Goal: Use online tool/utility: Utilize a website feature to perform a specific function

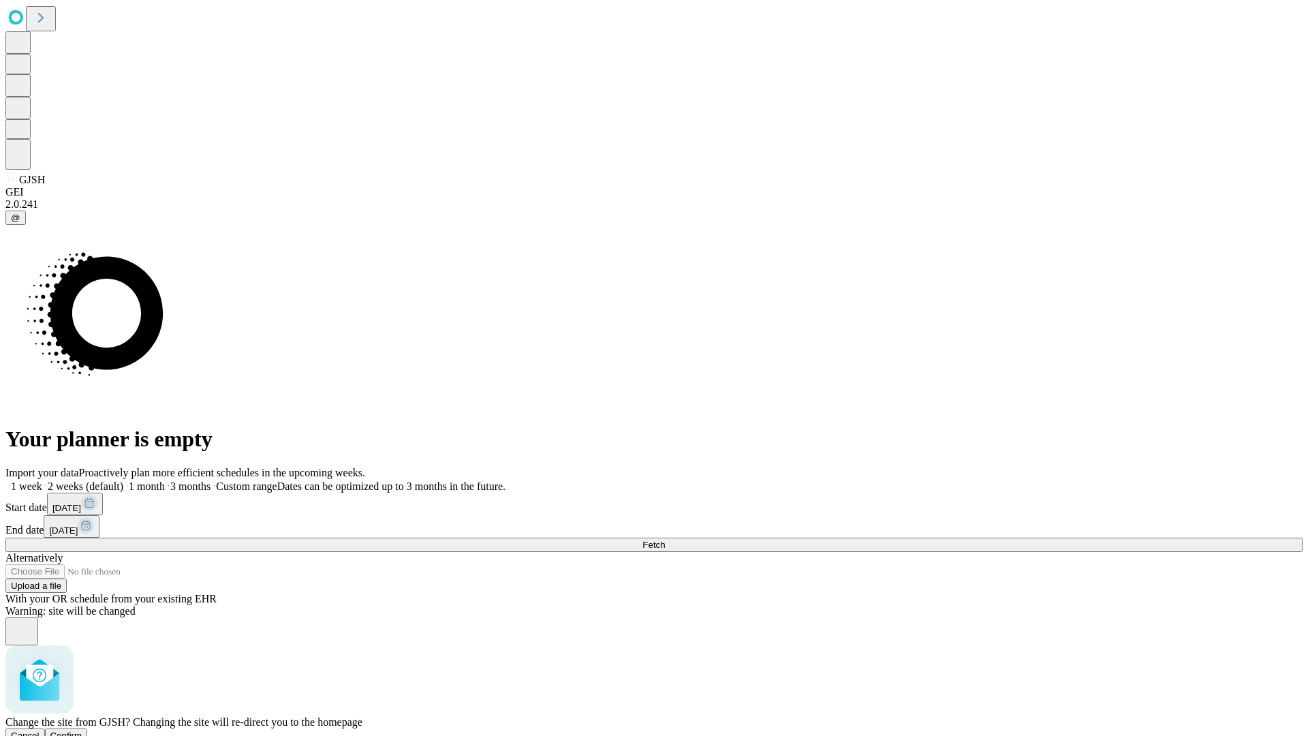
click at [82, 730] on span "Confirm" at bounding box center [66, 735] width 32 height 10
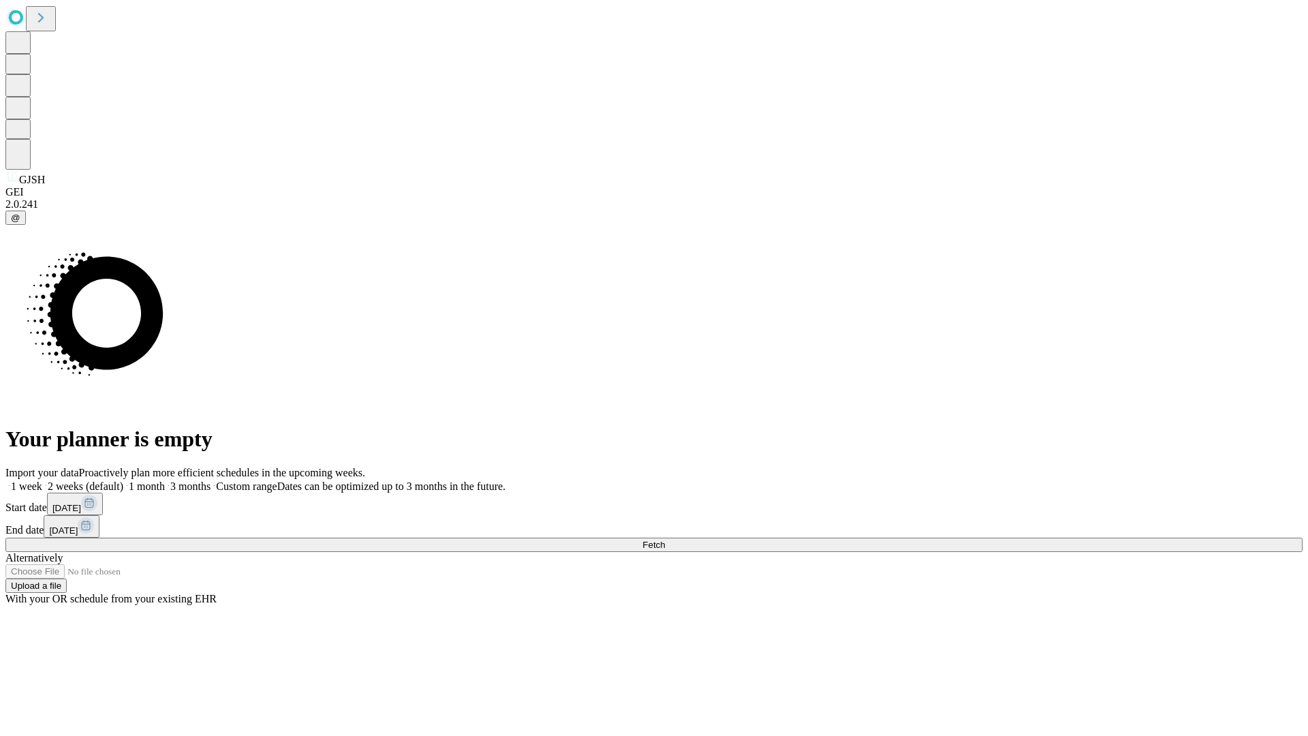
click at [42, 480] on label "1 week" at bounding box center [23, 486] width 37 height 12
click at [665, 540] on span "Fetch" at bounding box center [654, 545] width 22 height 10
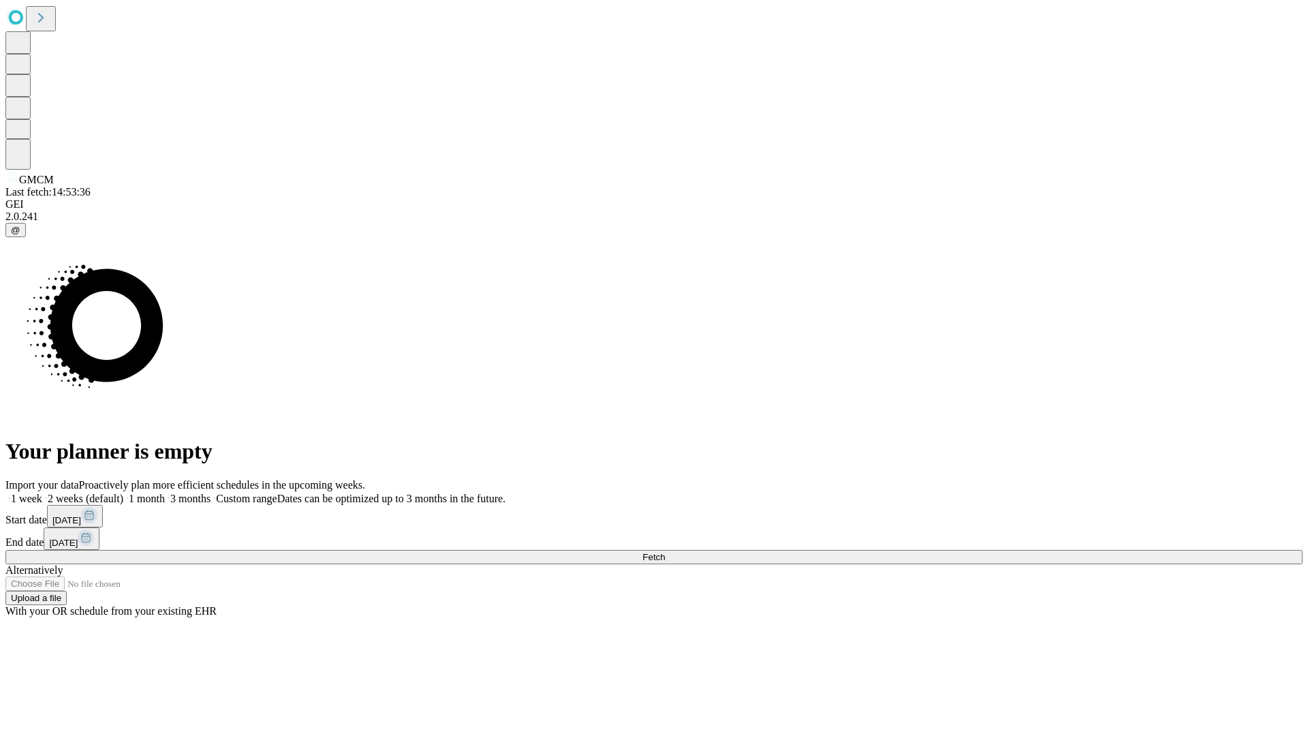
click at [42, 493] on label "1 week" at bounding box center [23, 499] width 37 height 12
click at [665, 552] on span "Fetch" at bounding box center [654, 557] width 22 height 10
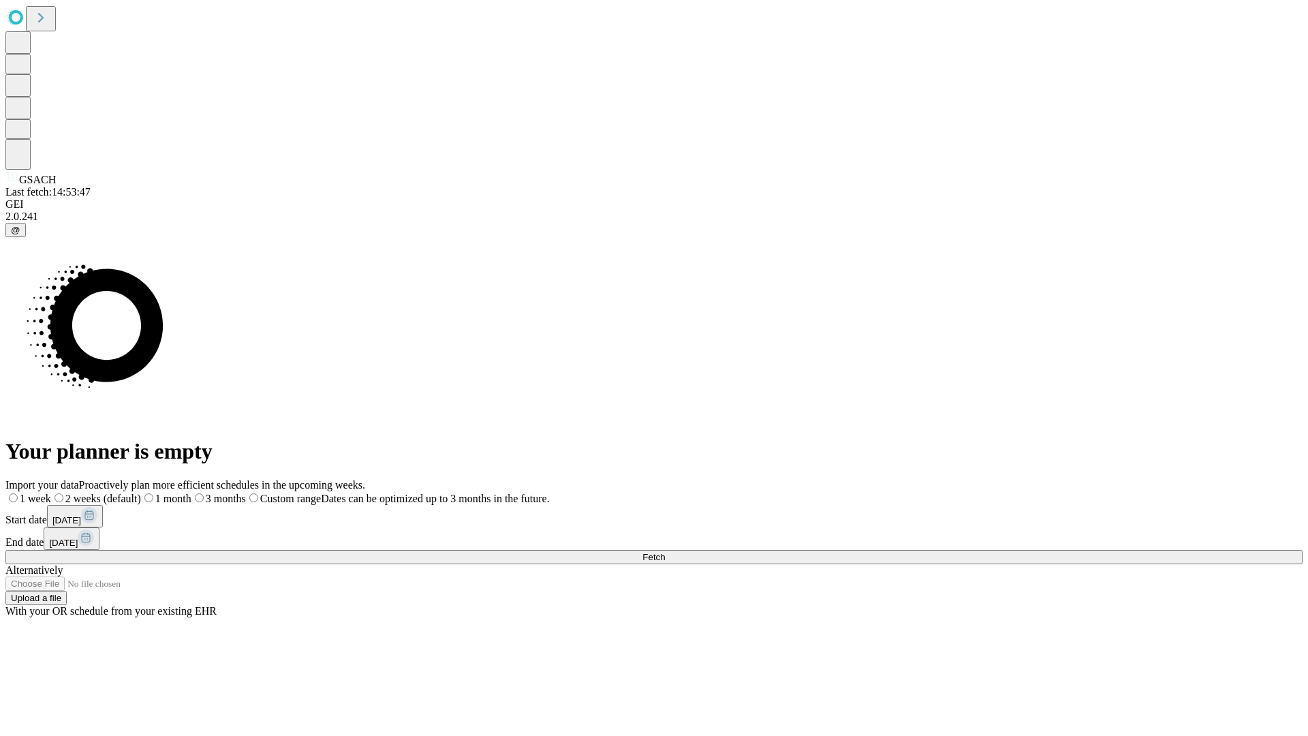
click at [51, 493] on label "1 week" at bounding box center [28, 499] width 46 height 12
click at [665, 552] on span "Fetch" at bounding box center [654, 557] width 22 height 10
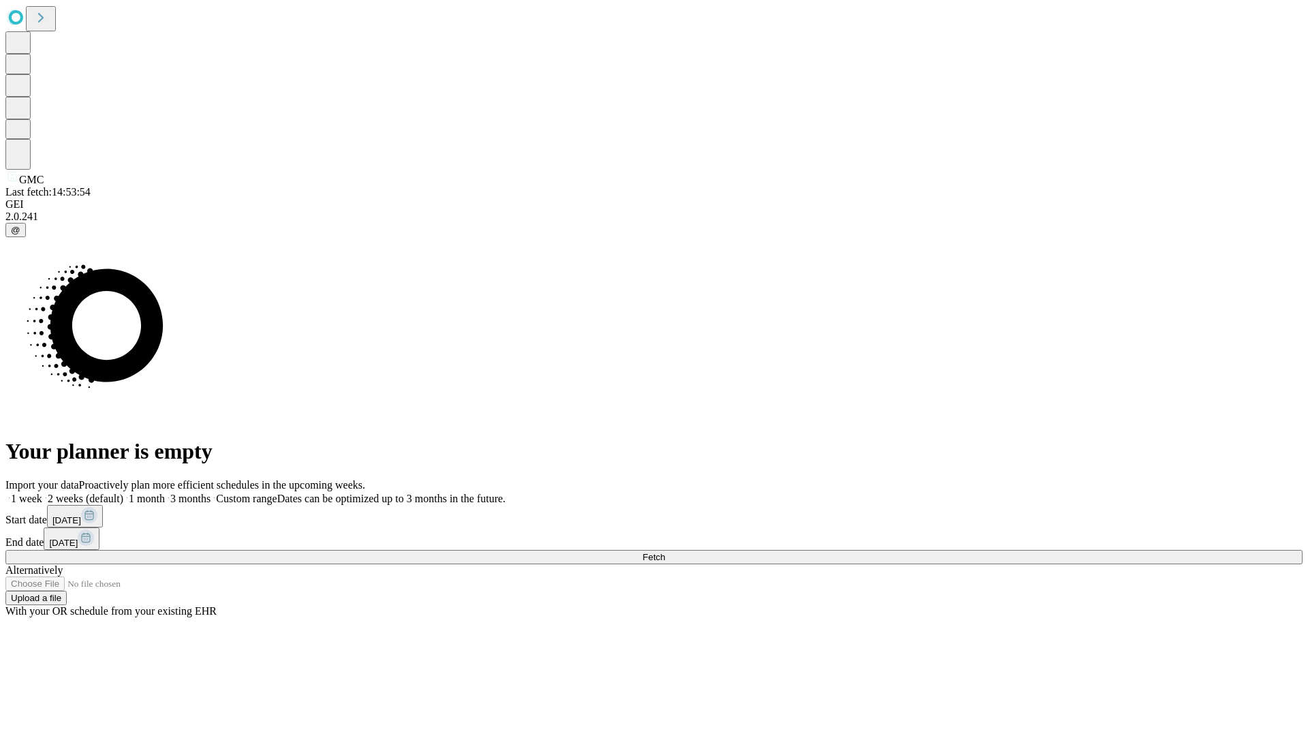
click at [42, 493] on label "1 week" at bounding box center [23, 499] width 37 height 12
click at [665, 552] on span "Fetch" at bounding box center [654, 557] width 22 height 10
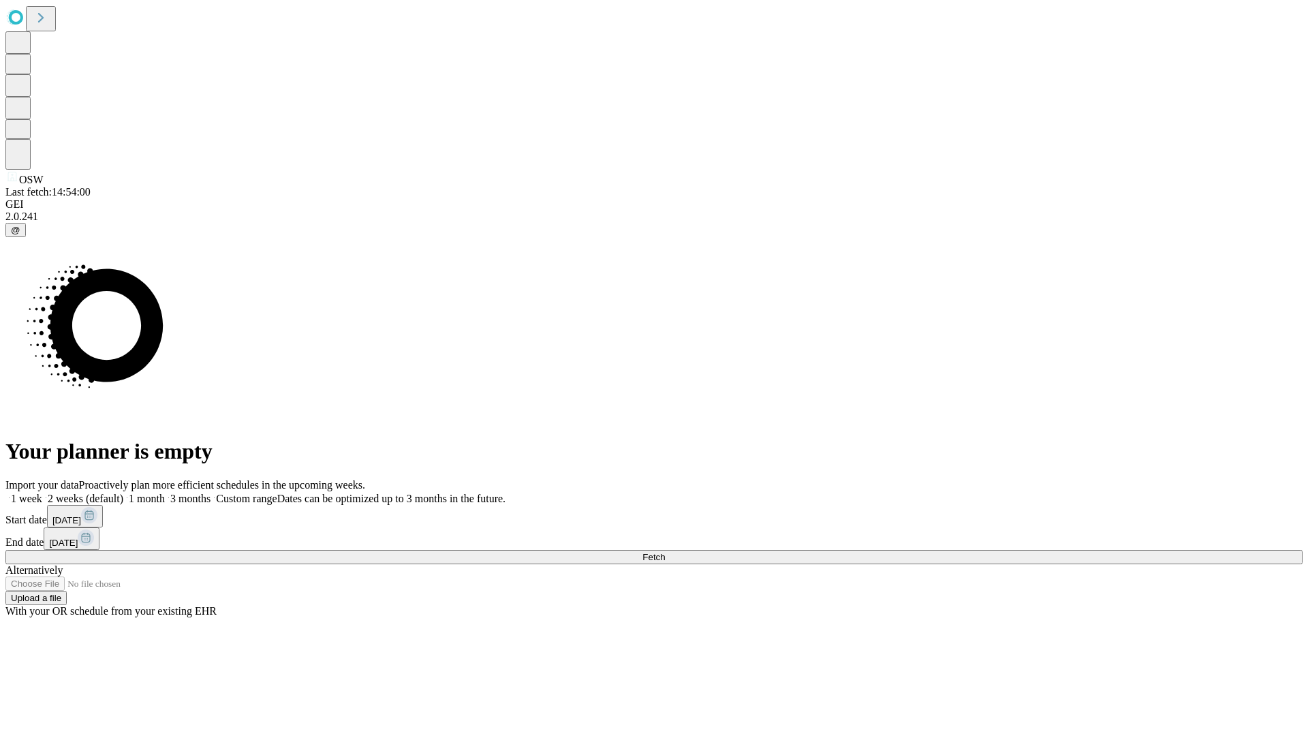
click at [42, 493] on label "1 week" at bounding box center [23, 499] width 37 height 12
click at [665, 552] on span "Fetch" at bounding box center [654, 557] width 22 height 10
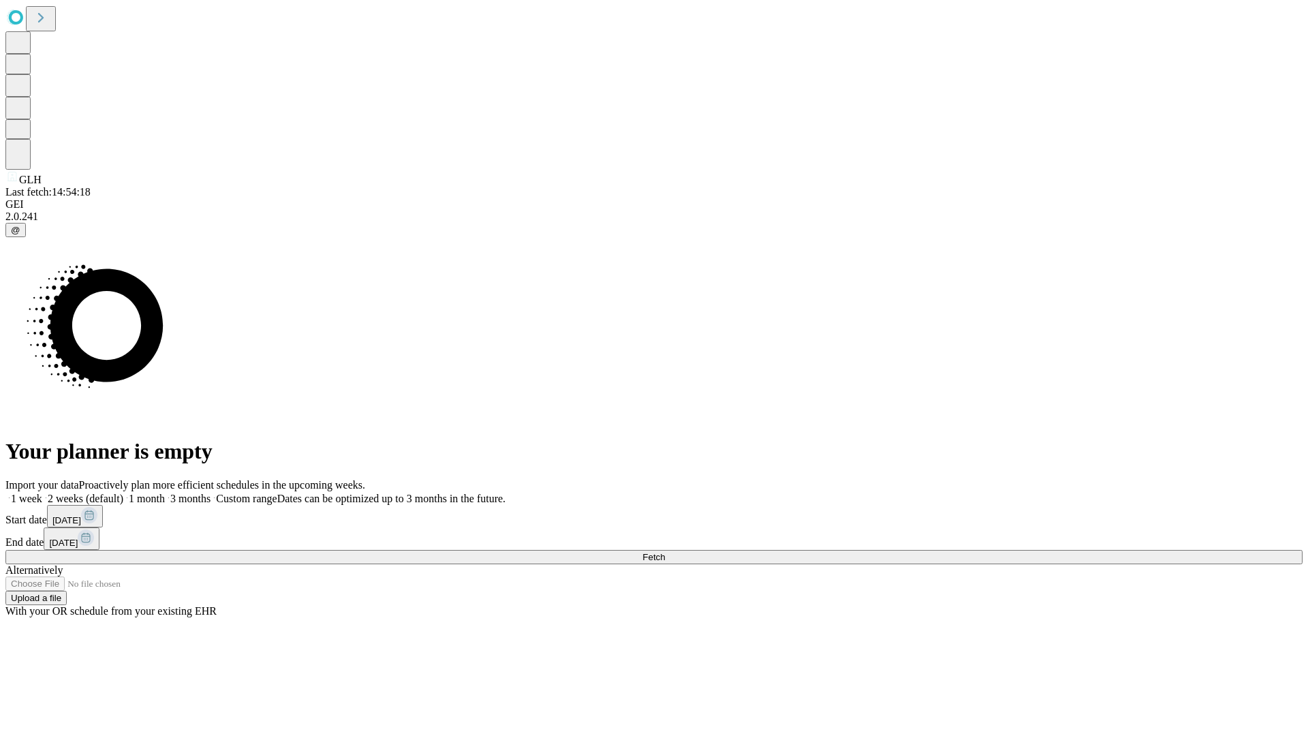
click at [665, 552] on span "Fetch" at bounding box center [654, 557] width 22 height 10
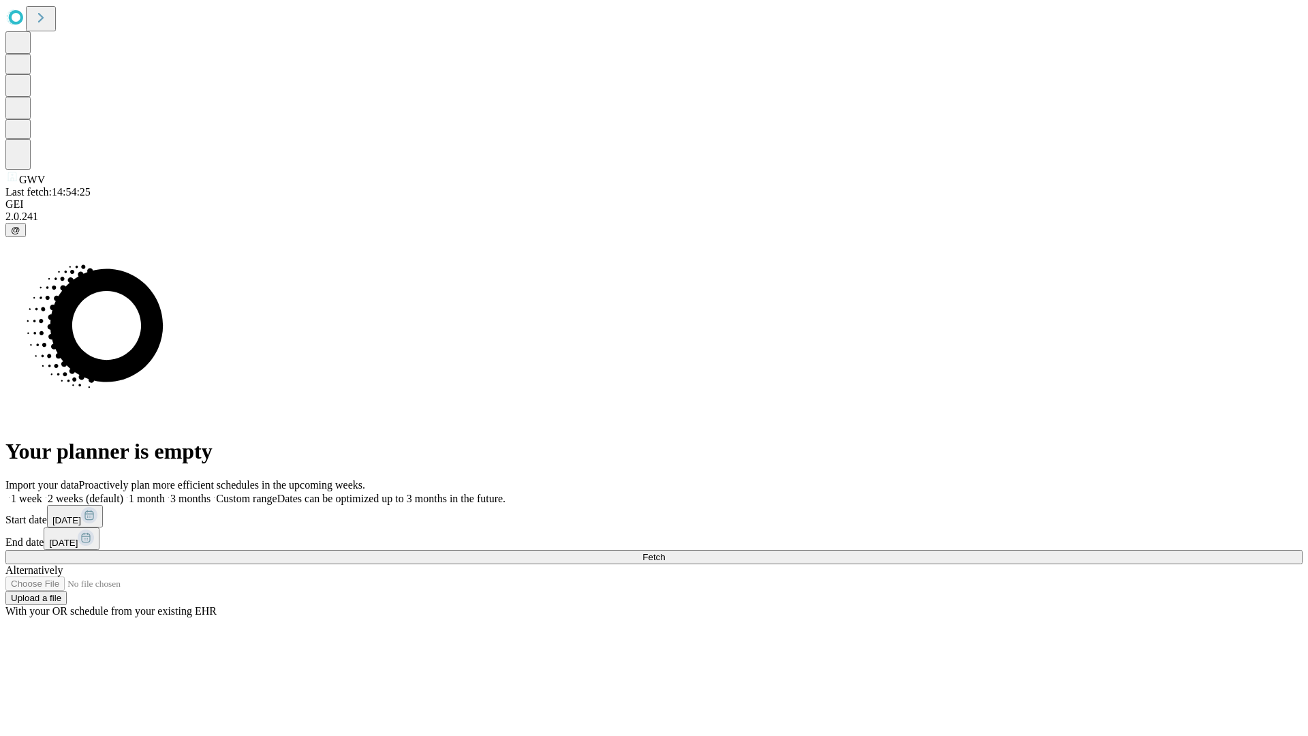
click at [42, 493] on label "1 week" at bounding box center [23, 499] width 37 height 12
click at [665, 552] on span "Fetch" at bounding box center [654, 557] width 22 height 10
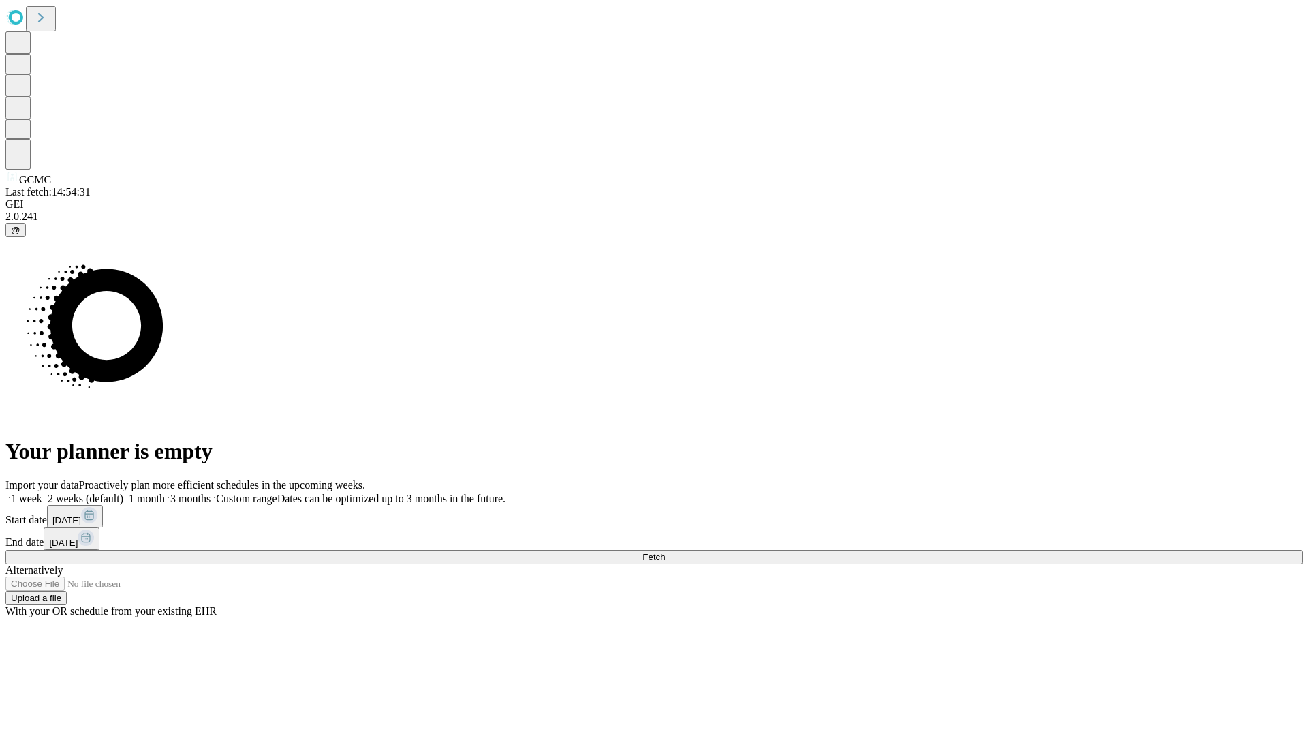
click at [665, 552] on span "Fetch" at bounding box center [654, 557] width 22 height 10
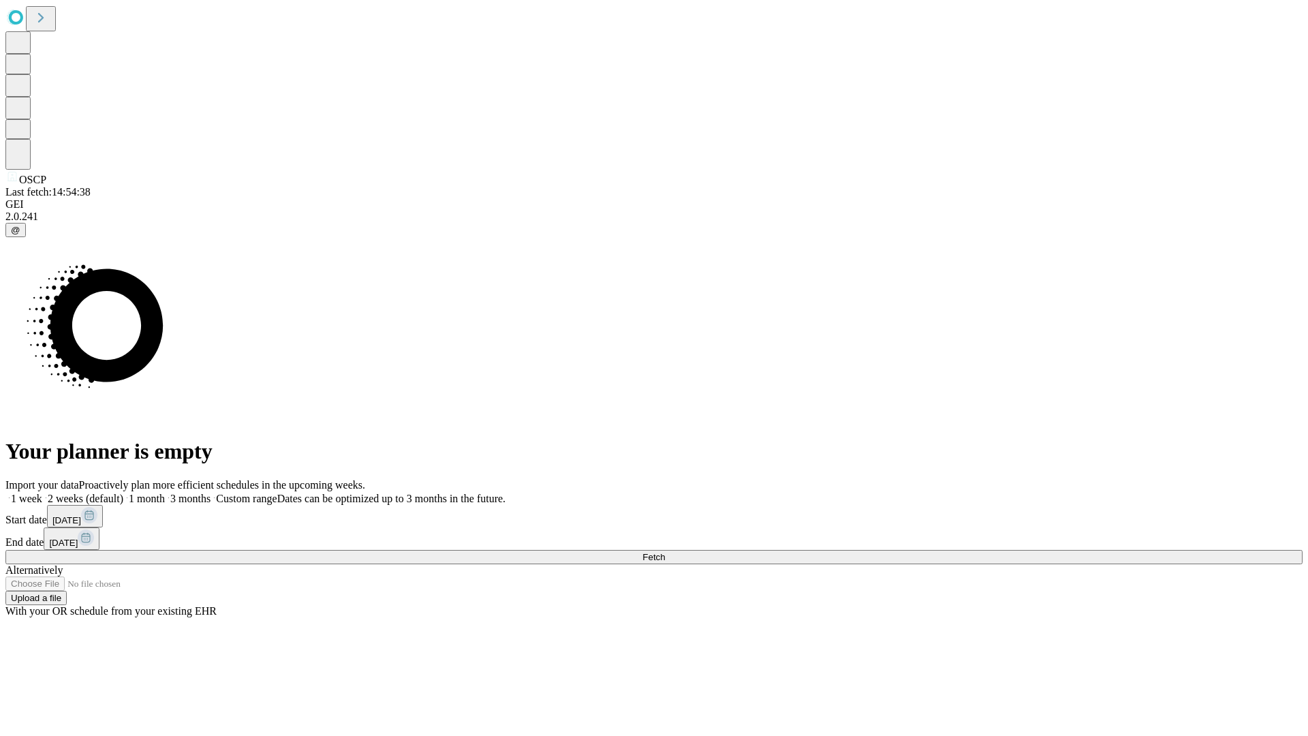
click at [665, 552] on span "Fetch" at bounding box center [654, 557] width 22 height 10
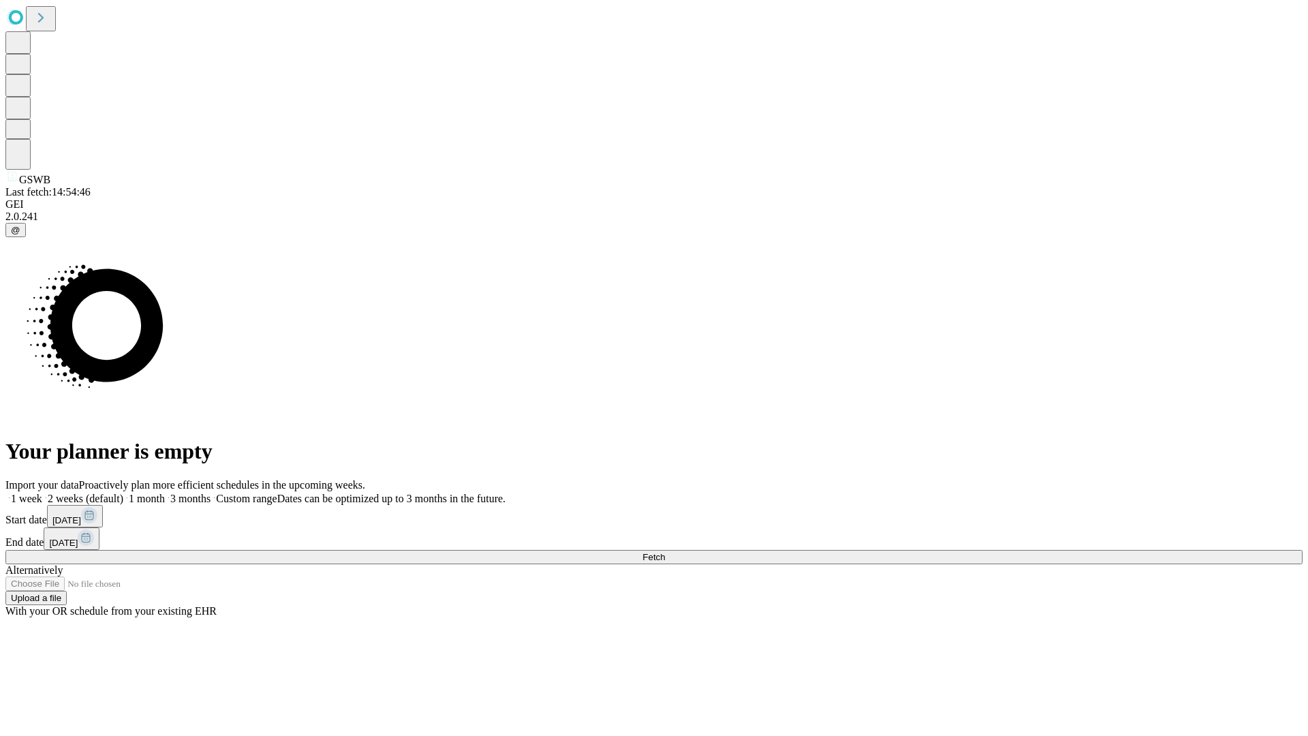
click at [42, 493] on label "1 week" at bounding box center [23, 499] width 37 height 12
click at [665, 552] on span "Fetch" at bounding box center [654, 557] width 22 height 10
